Goal: Task Accomplishment & Management: Use online tool/utility

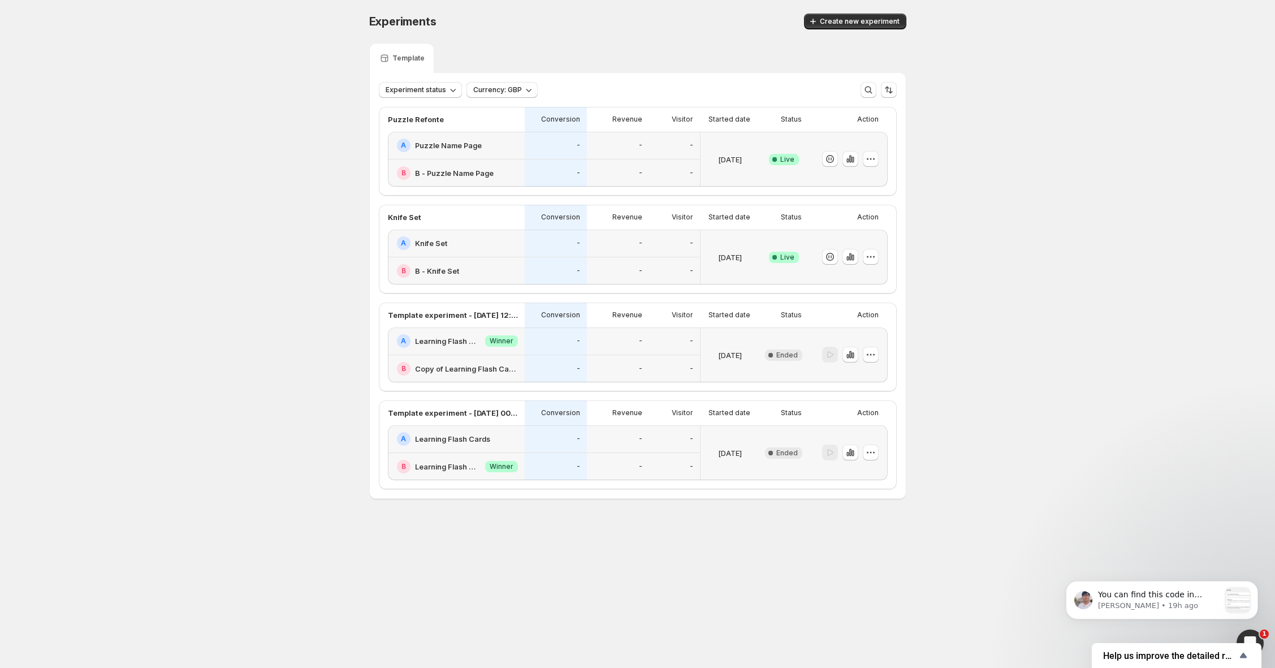
click at [674, 154] on div "-" at bounding box center [674, 146] width 51 height 28
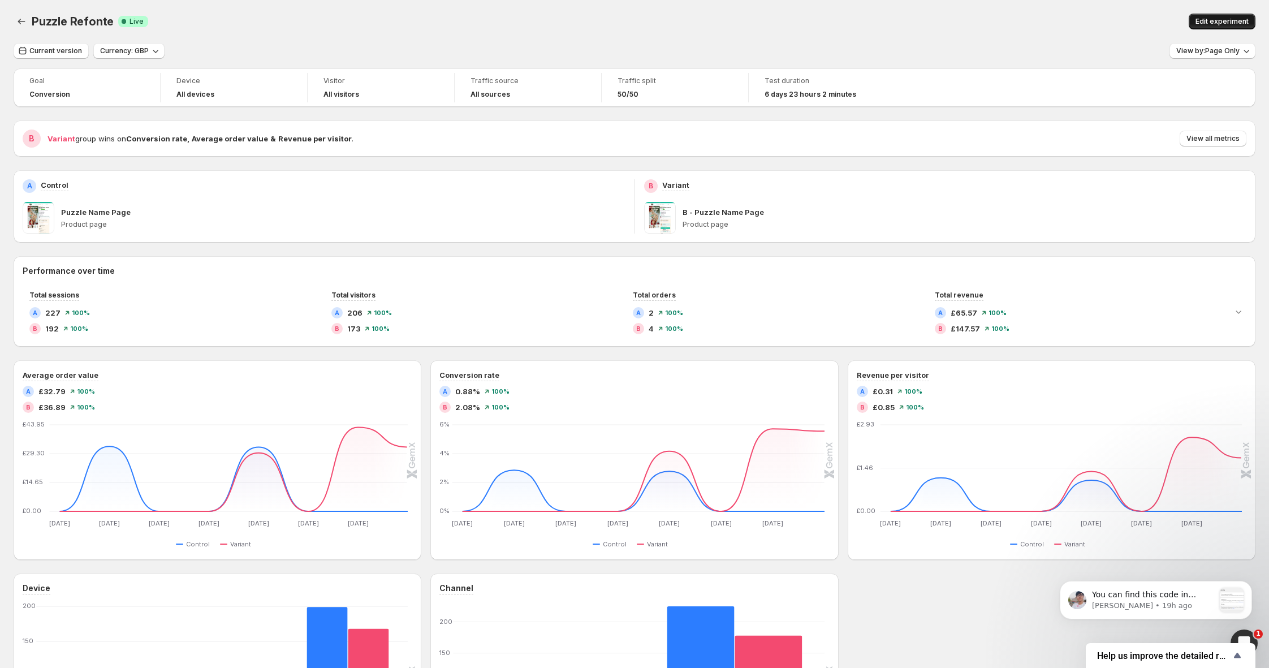
click at [1225, 24] on span "Edit experiment" at bounding box center [1222, 21] width 53 height 9
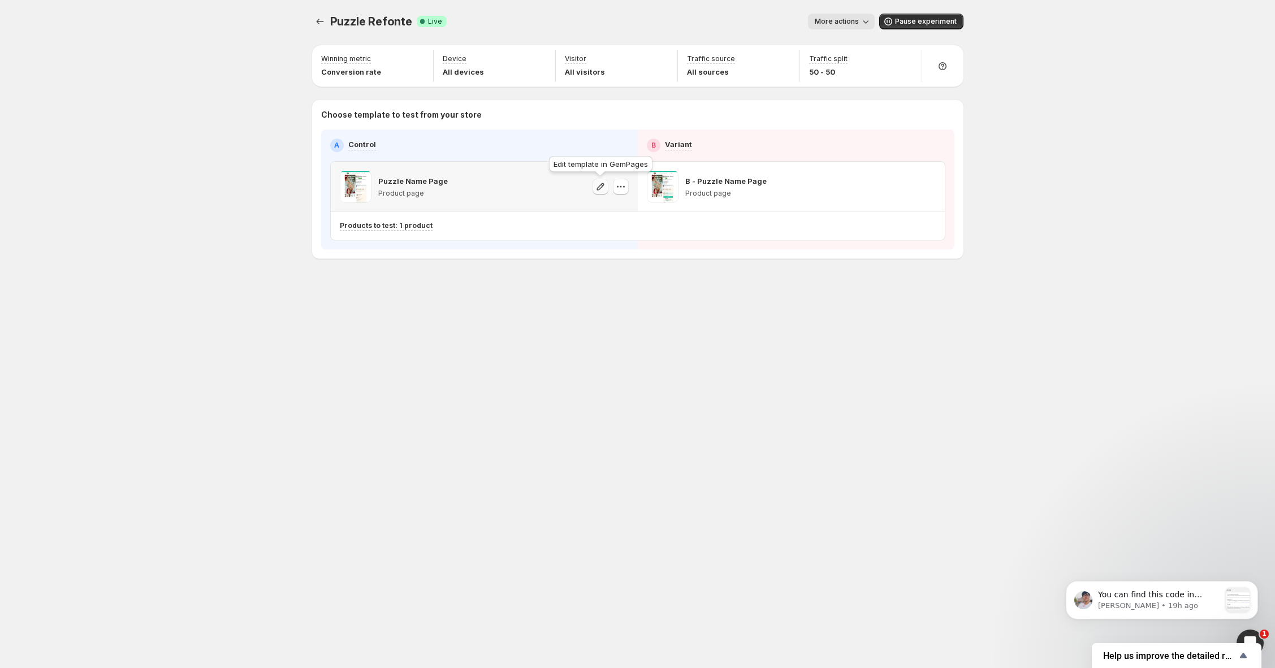
click at [601, 186] on icon "button" at bounding box center [600, 186] width 11 height 11
click at [906, 186] on icon "button" at bounding box center [907, 186] width 11 height 11
click at [325, 25] on button "Experiments" at bounding box center [320, 22] width 16 height 16
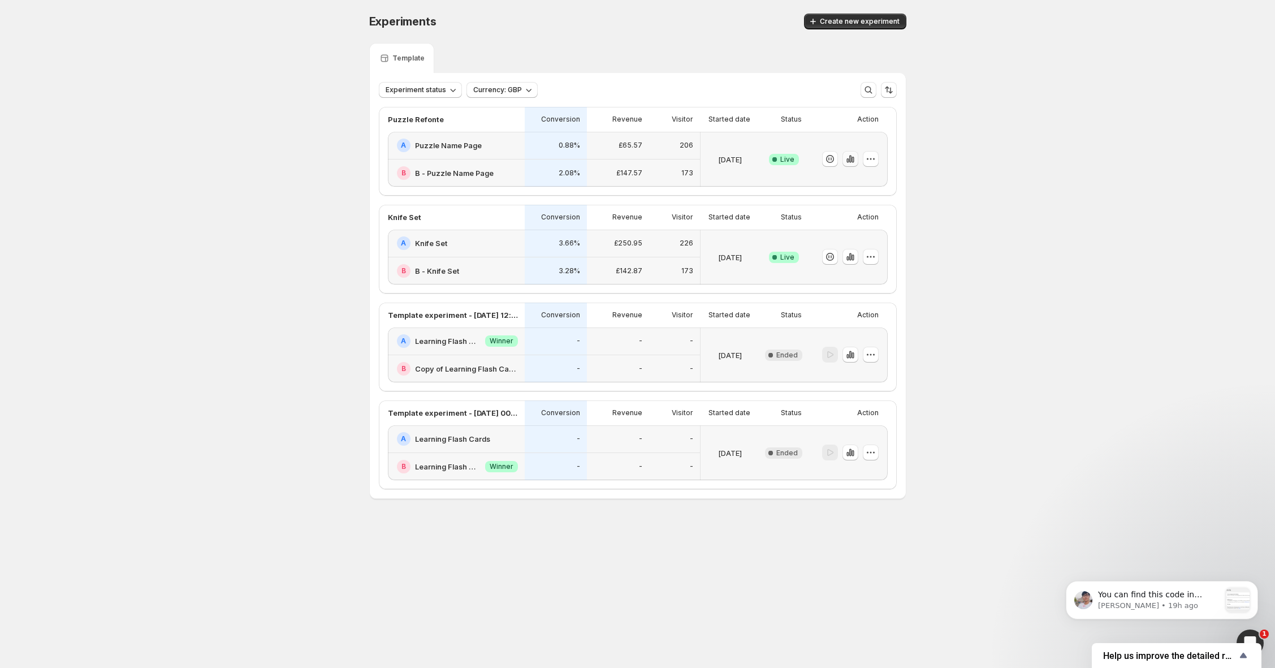
click at [847, 160] on icon "button" at bounding box center [850, 158] width 11 height 11
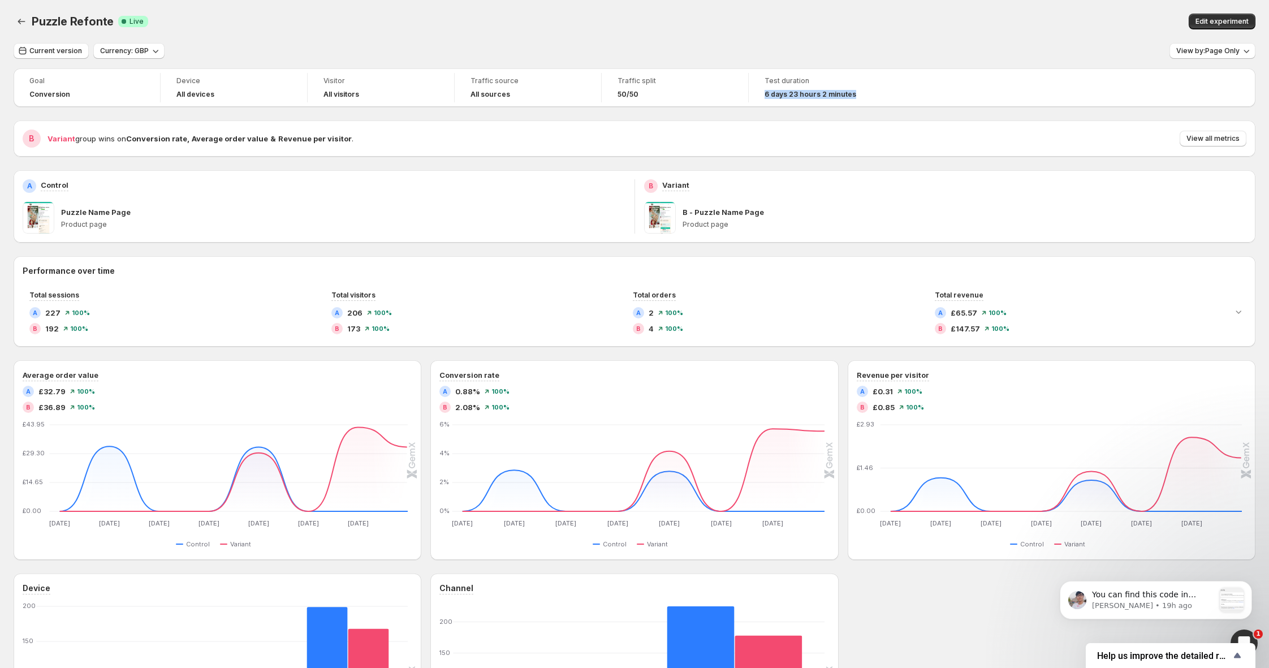
drag, startPoint x: 846, startPoint y: 100, endPoint x: 899, endPoint y: 101, distance: 53.2
click at [899, 101] on div "Goal Conversion Device All devices Visitor All visitors Traffic source All sour…" at bounding box center [635, 87] width 1242 height 38
click at [16, 20] on icon "Back" at bounding box center [21, 21] width 11 height 11
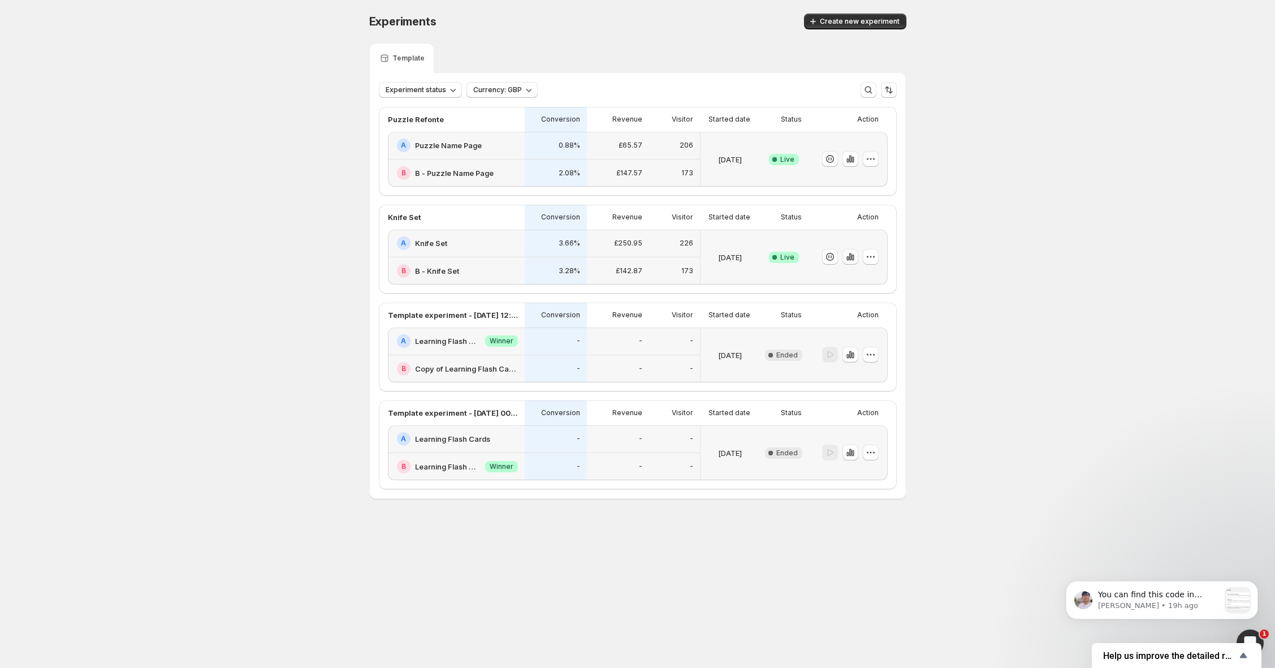
click at [851, 256] on icon "button" at bounding box center [850, 256] width 2 height 7
